Goal: Transaction & Acquisition: Book appointment/travel/reservation

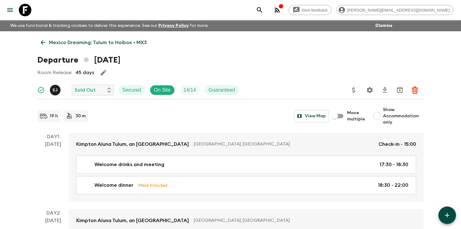
click at [263, 9] on icon "search adventures" at bounding box center [260, 10] width 8 height 8
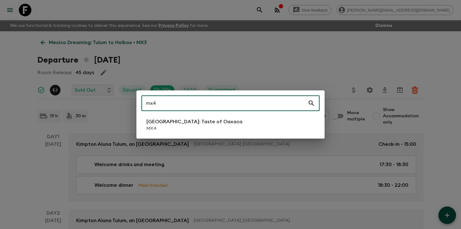
type input "mx4"
click at [200, 124] on p "[GEOGRAPHIC_DATA]: Taste of Oaxaca" at bounding box center [194, 122] width 96 height 8
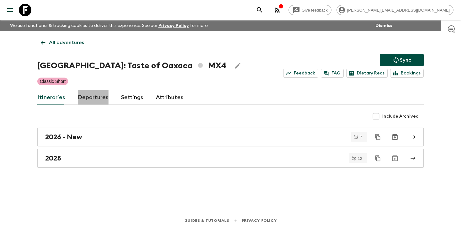
click at [94, 101] on link "Departures" at bounding box center [93, 97] width 31 height 15
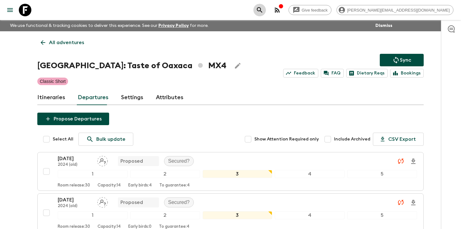
click at [263, 10] on icon "search adventures" at bounding box center [260, 10] width 8 height 8
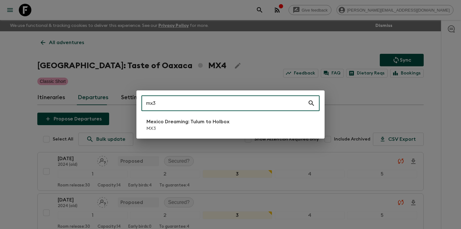
type input "mx3"
click at [175, 128] on p "MX3" at bounding box center [187, 129] width 83 height 6
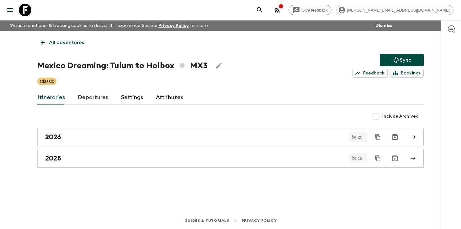
click at [93, 101] on link "Departures" at bounding box center [93, 97] width 31 height 15
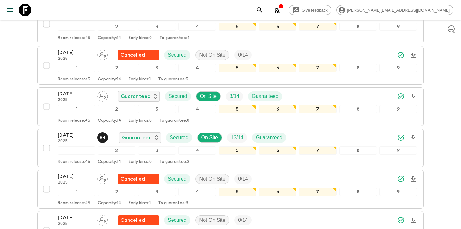
scroll to position [189, 0]
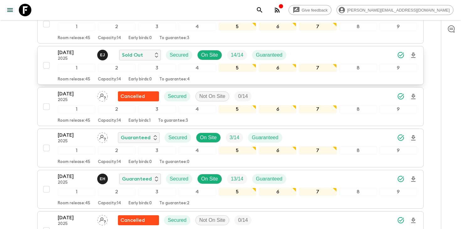
click at [64, 54] on p "[DATE]" at bounding box center [75, 53] width 34 height 8
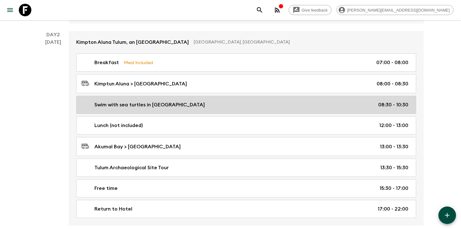
scroll to position [180, 0]
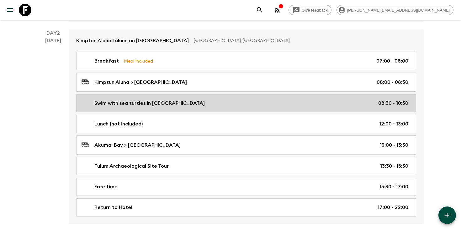
click at [176, 107] on link "Swim with sea turtles in [GEOGRAPHIC_DATA] 08:30 - 10:30" at bounding box center [246, 103] width 340 height 18
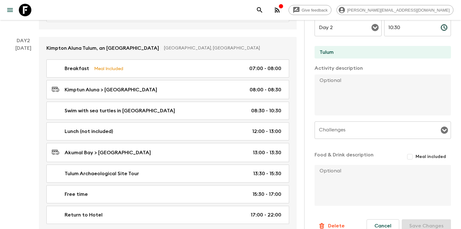
scroll to position [178, 0]
click at [262, 11] on icon "search adventures" at bounding box center [259, 9] width 5 height 5
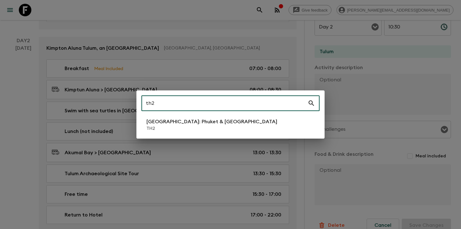
type input "th2"
click at [195, 123] on p "[GEOGRAPHIC_DATA]: Phuket & [GEOGRAPHIC_DATA]" at bounding box center [211, 122] width 131 height 8
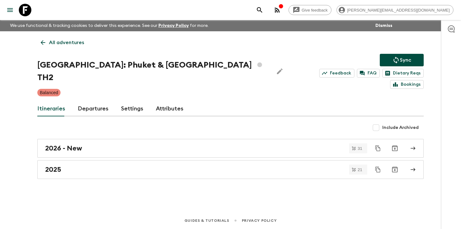
click at [93, 102] on link "Departures" at bounding box center [93, 109] width 31 height 15
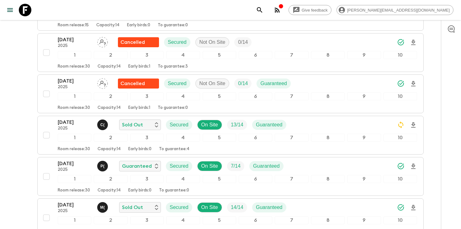
scroll to position [344, 0]
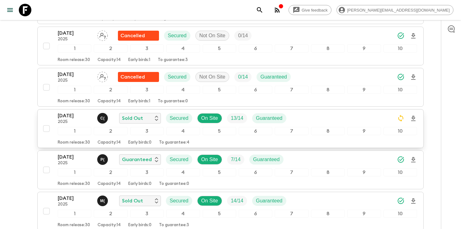
click at [337, 112] on div "[DATE] 2025 C ( Sold Out Secured On Site 13 / 14 Guaranteed" at bounding box center [237, 118] width 359 height 13
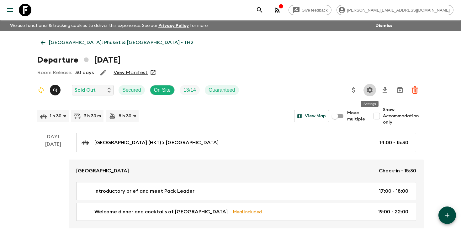
click at [371, 92] on icon "Settings" at bounding box center [370, 90] width 8 height 8
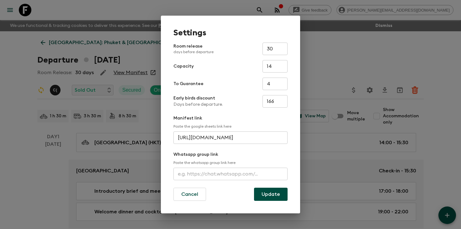
click at [222, 174] on input "text" at bounding box center [230, 174] width 114 height 13
click at [196, 195] on button "Cancel" at bounding box center [189, 194] width 33 height 13
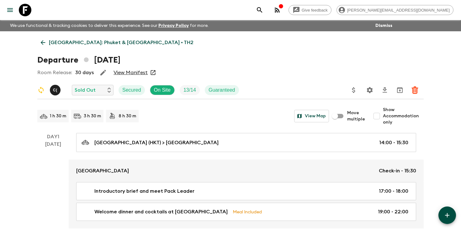
click at [263, 12] on icon "search adventures" at bounding box center [260, 10] width 8 height 8
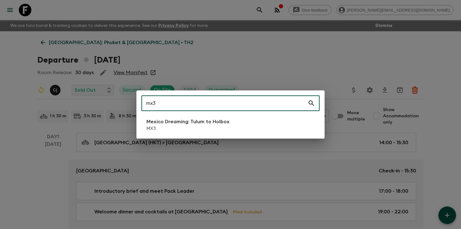
type input "mx3"
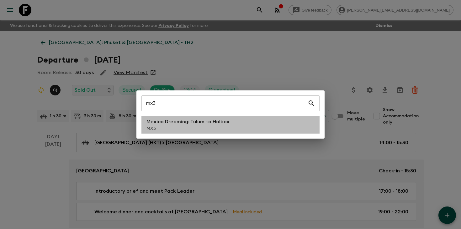
click at [202, 129] on p "MX3" at bounding box center [187, 129] width 83 height 6
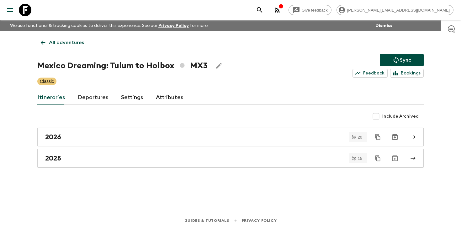
click at [92, 97] on link "Departures" at bounding box center [93, 97] width 31 height 15
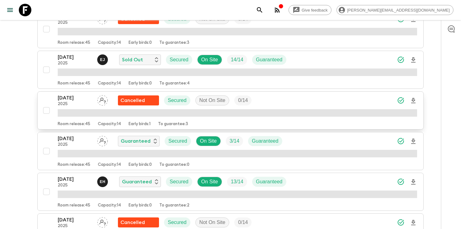
scroll to position [172, 0]
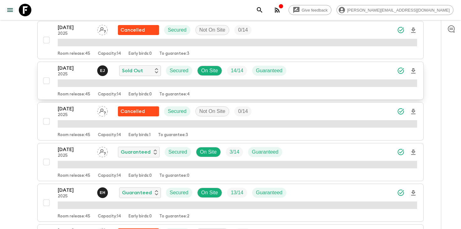
click at [343, 73] on div "[DATE] 2025 [PERSON_NAME] Sold Out Secured On Site 14 / 14 Guaranteed" at bounding box center [237, 71] width 359 height 13
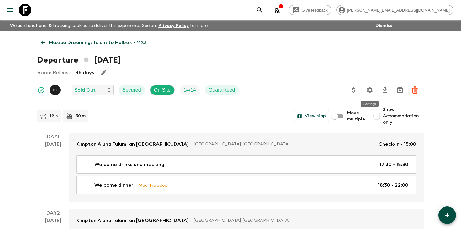
click at [369, 90] on icon "Settings" at bounding box center [370, 90] width 8 height 8
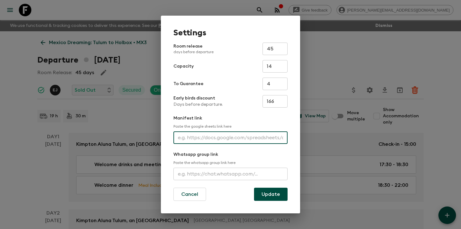
click at [233, 138] on input "text" at bounding box center [230, 138] width 114 height 13
paste input "[URL][DOMAIN_NAME]"
type input "[URL][DOMAIN_NAME]"
click at [269, 195] on button "Update" at bounding box center [271, 194] width 34 height 13
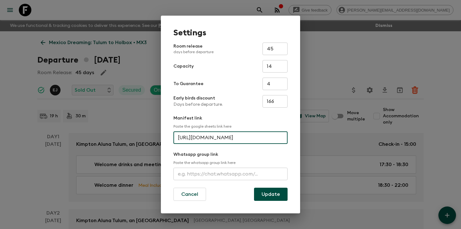
scroll to position [0, 0]
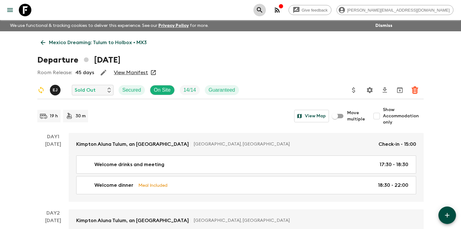
click at [262, 9] on icon "search adventures" at bounding box center [259, 9] width 5 height 5
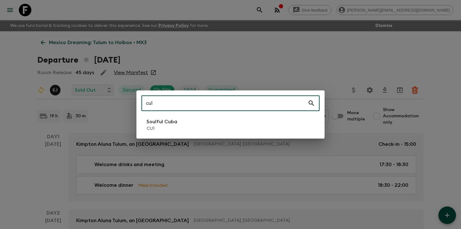
type input "cu1"
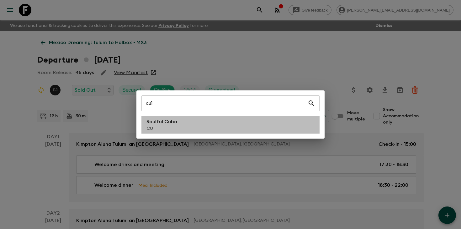
click at [200, 125] on li "Soulful Cuba CU1" at bounding box center [230, 125] width 178 height 18
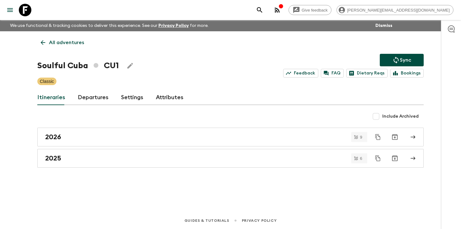
click at [92, 99] on link "Departures" at bounding box center [93, 97] width 31 height 15
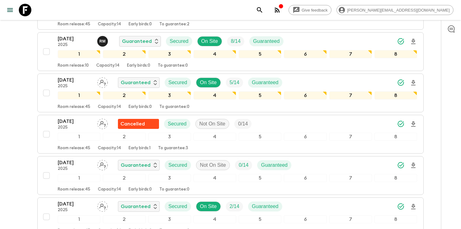
scroll to position [473, 0]
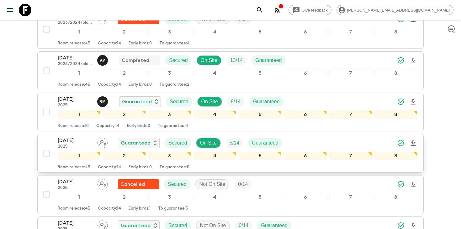
click at [66, 144] on p "[DATE]" at bounding box center [75, 141] width 34 height 8
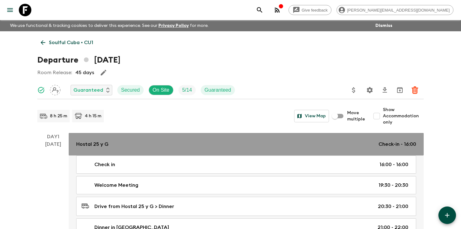
click at [130, 142] on div "Hostal 25 y G Check-in - 16:00" at bounding box center [246, 145] width 340 height 8
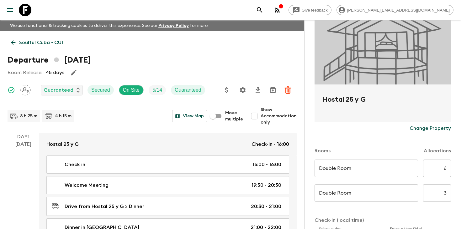
scroll to position [65, 0]
drag, startPoint x: 359, startPoint y: 99, endPoint x: 321, endPoint y: 99, distance: 38.2
click at [321, 99] on div "Hostal 25 y G" at bounding box center [382, 103] width 136 height 38
copy h2 "Hostal 25 y G"
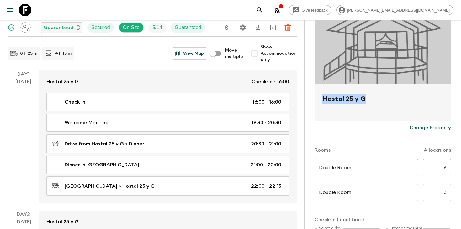
scroll to position [81, 0]
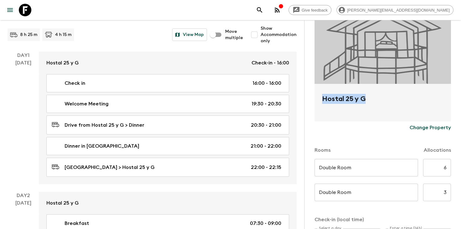
click at [262, 11] on icon "search adventures" at bounding box center [259, 9] width 5 height 5
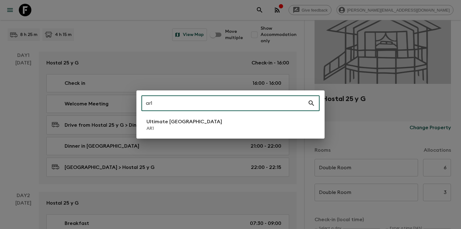
type input "ar1"
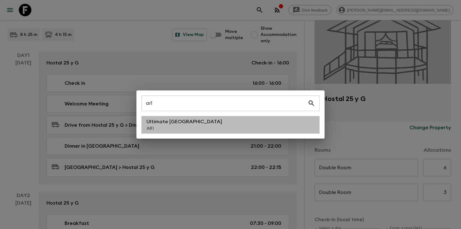
click at [217, 127] on li "Ultimate Argentina AR1" at bounding box center [230, 125] width 178 height 18
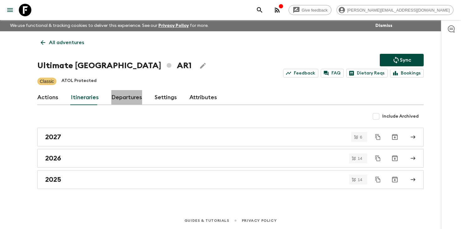
click at [119, 98] on link "Departures" at bounding box center [126, 97] width 31 height 15
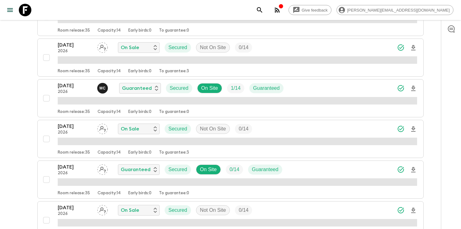
scroll to position [1141, 0]
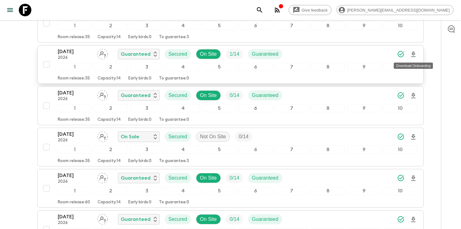
click at [413, 54] on icon "Download Onboarding" at bounding box center [413, 55] width 8 height 8
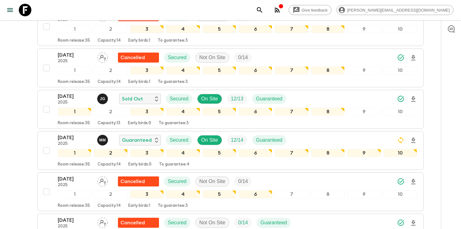
scroll to position [383, 0]
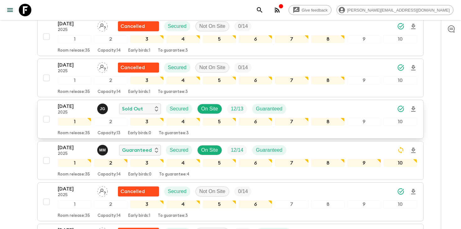
click at [413, 108] on icon "Download Onboarding" at bounding box center [413, 110] width 8 height 8
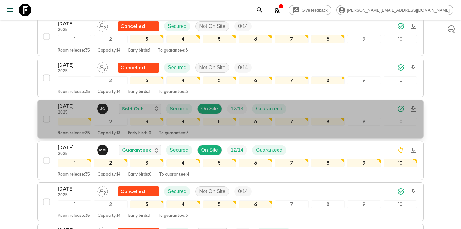
click at [68, 108] on p "[DATE]" at bounding box center [75, 107] width 34 height 8
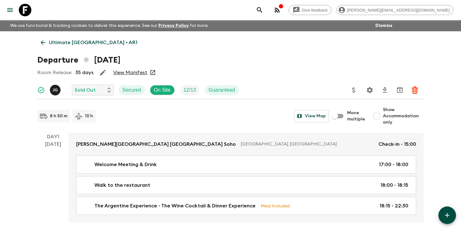
click at [263, 9] on icon "search adventures" at bounding box center [260, 10] width 8 height 8
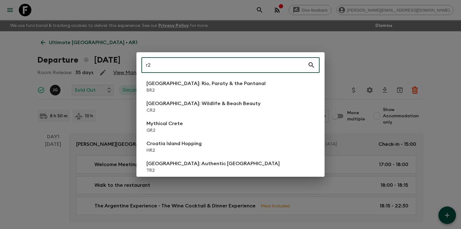
type input "r2"
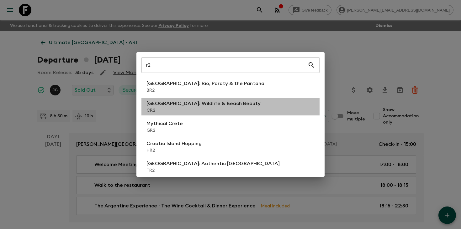
click at [219, 110] on p "CR2" at bounding box center [203, 110] width 114 height 6
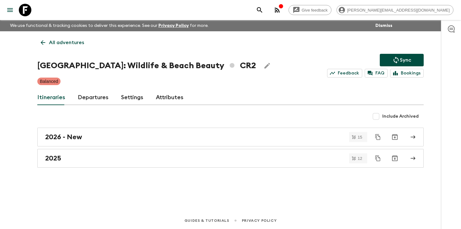
click at [97, 97] on link "Departures" at bounding box center [93, 97] width 31 height 15
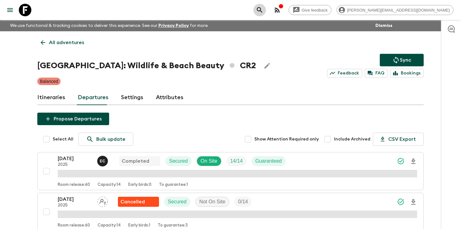
click at [263, 12] on icon "search adventures" at bounding box center [260, 10] width 8 height 8
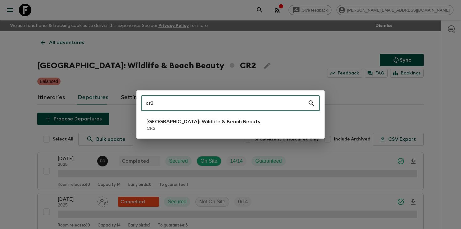
type input "cr2"
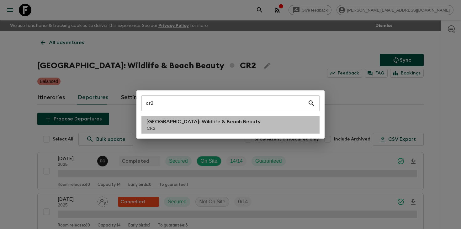
click at [176, 124] on p "[GEOGRAPHIC_DATA]: Wildlife & Beach Beauty" at bounding box center [203, 122] width 114 height 8
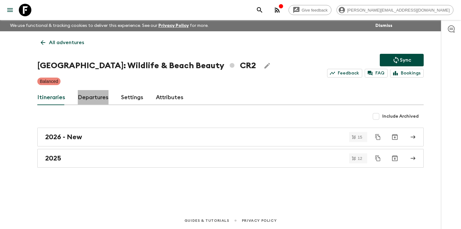
click at [92, 100] on link "Departures" at bounding box center [93, 97] width 31 height 15
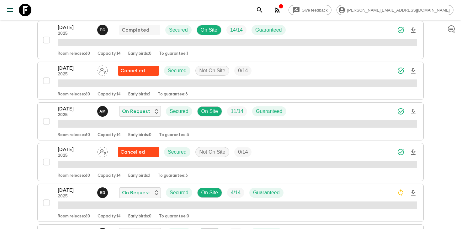
scroll to position [145, 0]
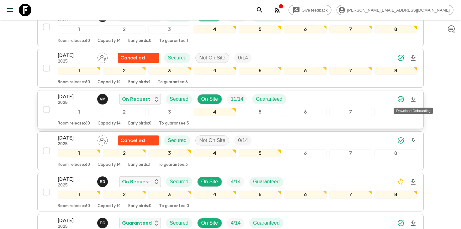
click at [413, 100] on icon "Download Onboarding" at bounding box center [413, 100] width 8 height 8
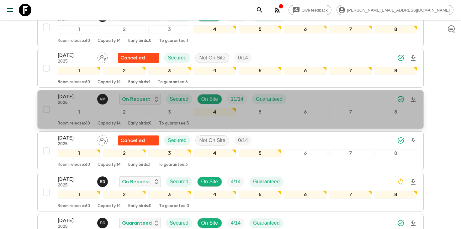
click at [67, 100] on p "[DATE]" at bounding box center [75, 97] width 34 height 8
